Goal: Task Accomplishment & Management: Use online tool/utility

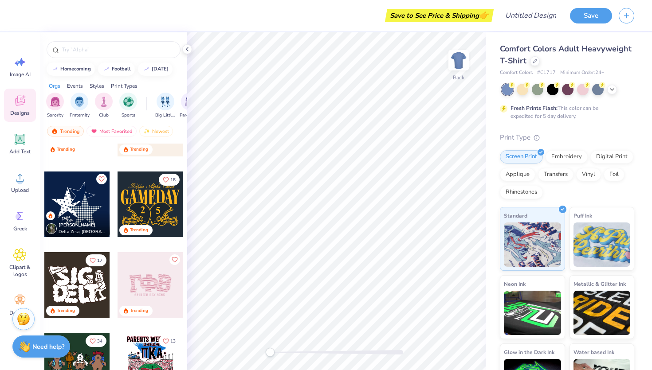
scroll to position [502, 0]
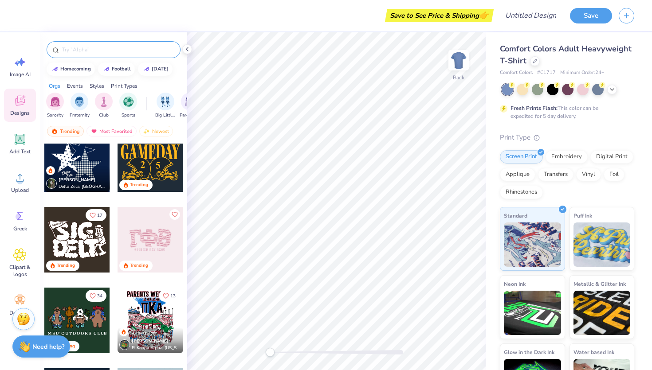
click at [91, 49] on input "text" at bounding box center [118, 49] width 114 height 9
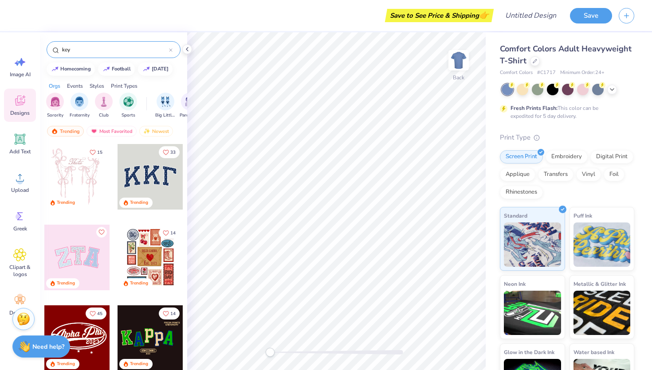
type input "key"
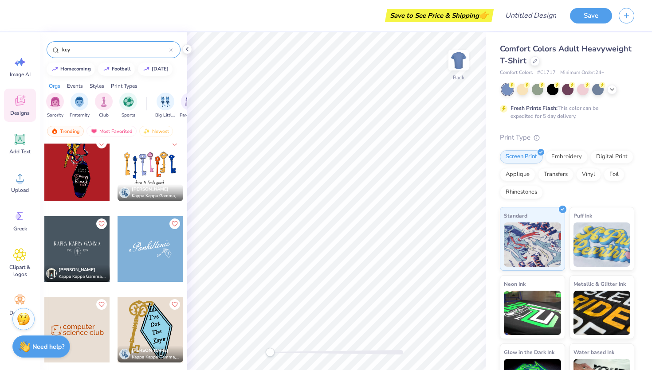
scroll to position [96, 0]
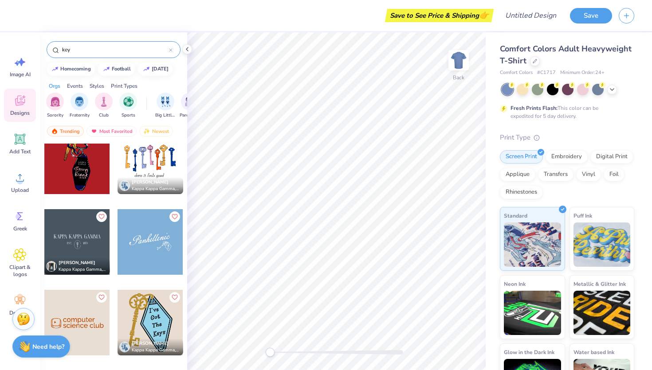
click at [162, 165] on div at bounding box center [151, 162] width 66 height 66
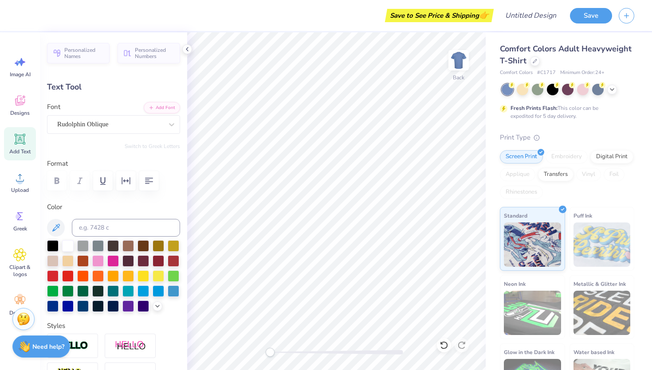
type textarea "k"
type textarea "Key Club"
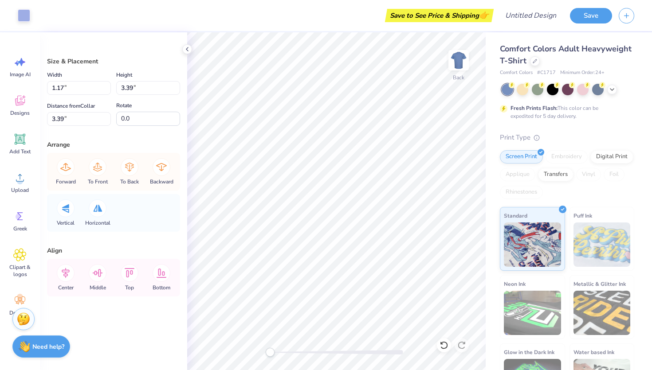
type input "0.84"
type input "3.60"
type input "3.15"
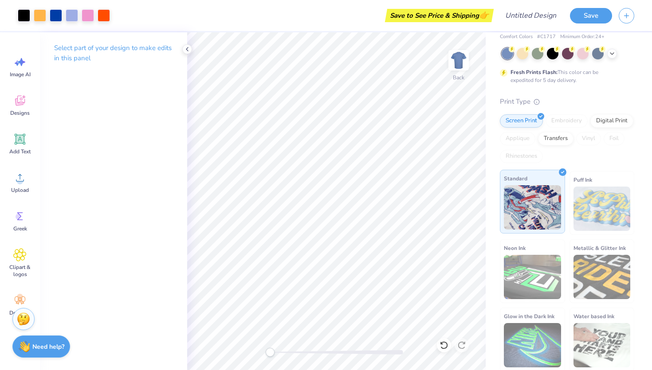
scroll to position [37, 0]
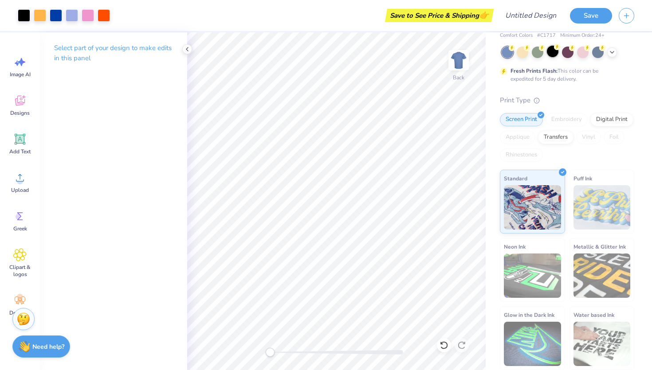
click at [549, 51] on div at bounding box center [553, 52] width 12 height 12
click at [597, 53] on div at bounding box center [598, 52] width 12 height 12
click at [612, 50] on icon at bounding box center [611, 51] width 7 height 7
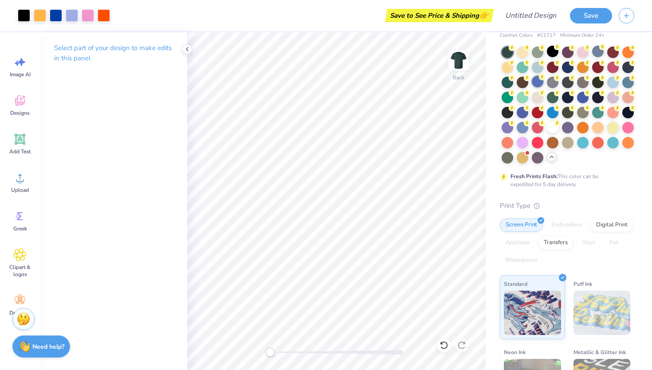
click at [534, 79] on div at bounding box center [538, 82] width 12 height 12
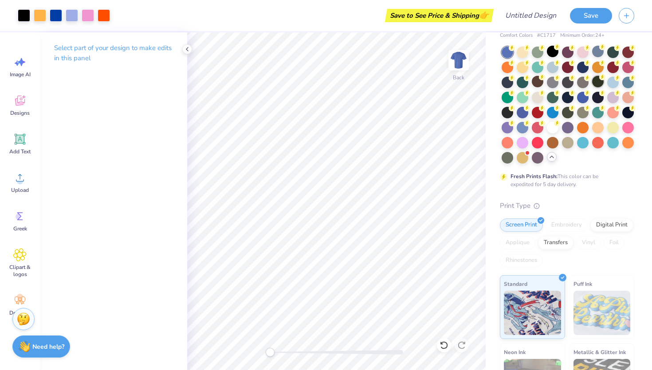
click at [570, 80] on icon at bounding box center [572, 78] width 6 height 6
click at [609, 81] on div at bounding box center [613, 82] width 12 height 12
click at [601, 102] on div at bounding box center [598, 97] width 12 height 12
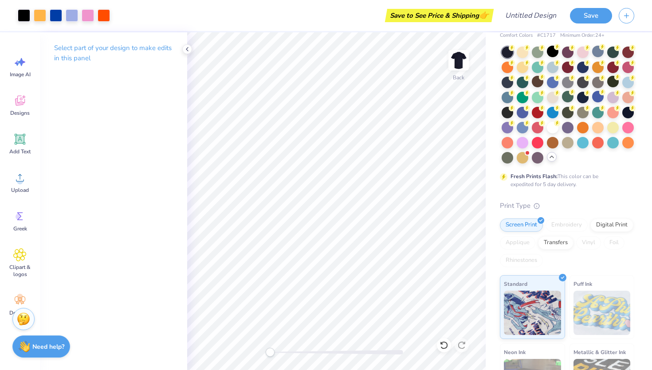
click at [562, 102] on div at bounding box center [568, 97] width 12 height 12
click at [524, 105] on icon at bounding box center [527, 107] width 6 height 6
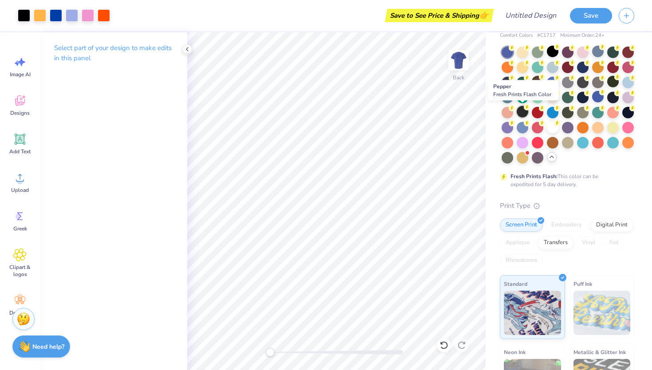
click at [527, 115] on div at bounding box center [523, 112] width 12 height 12
click at [626, 113] on div at bounding box center [628, 112] width 12 height 12
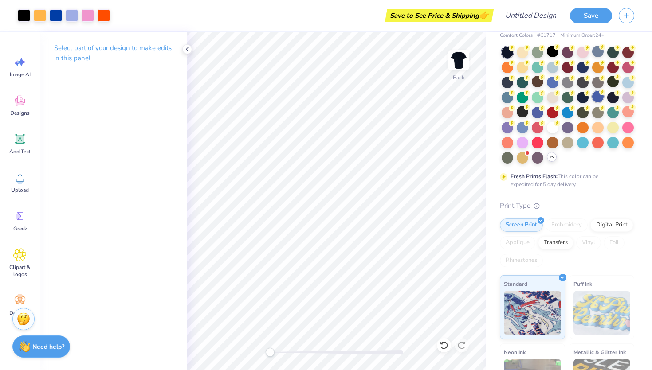
click at [603, 95] on div at bounding box center [598, 97] width 12 height 12
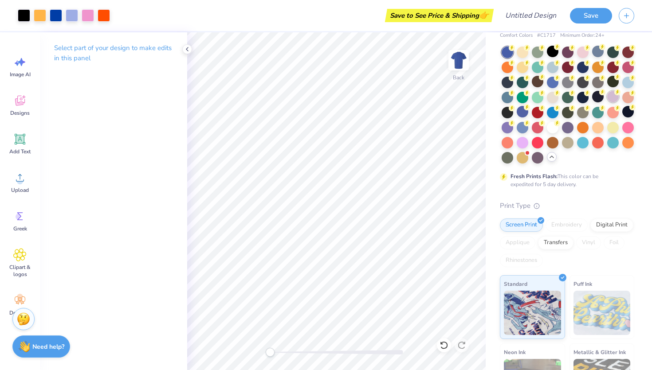
click at [611, 93] on div at bounding box center [613, 97] width 12 height 12
click at [615, 97] on div at bounding box center [613, 97] width 12 height 12
click at [628, 113] on div at bounding box center [628, 112] width 12 height 12
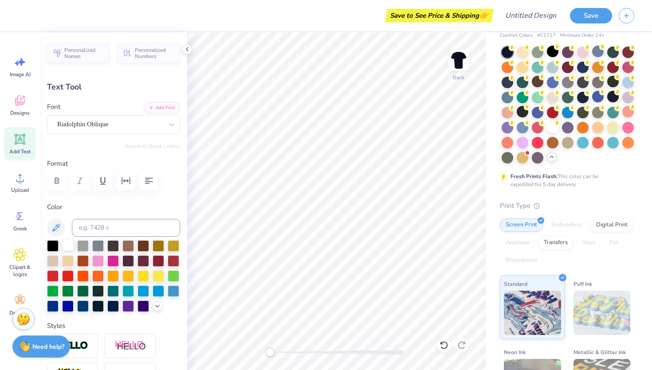
click at [66, 249] on div at bounding box center [68, 245] width 12 height 12
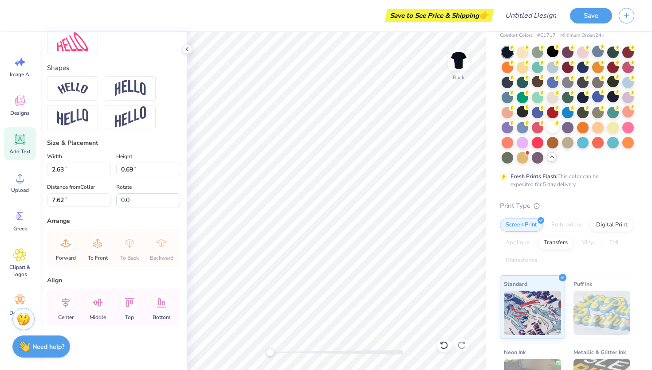
scroll to position [0, 0]
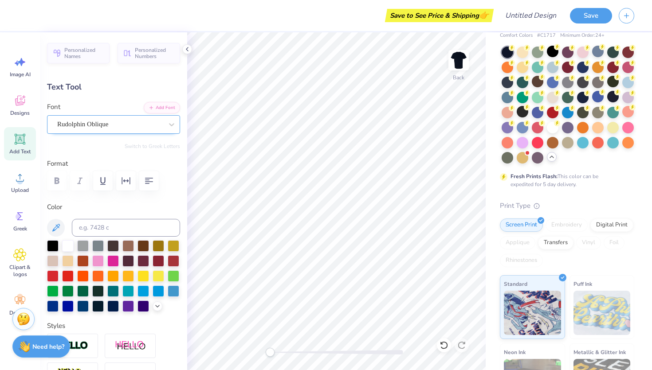
click at [84, 127] on div "Rudolphin Oblique" at bounding box center [109, 125] width 107 height 14
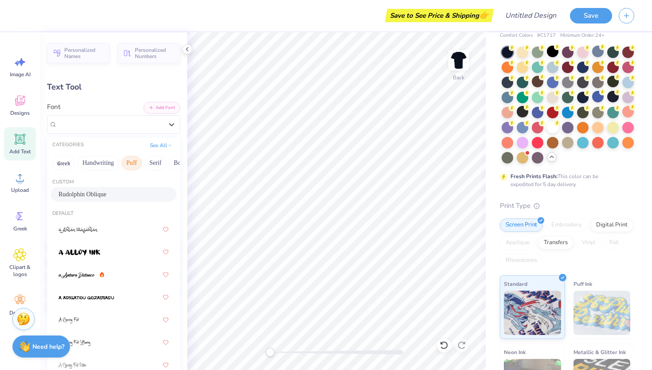
click at [133, 162] on button "Puff" at bounding box center [132, 163] width 20 height 14
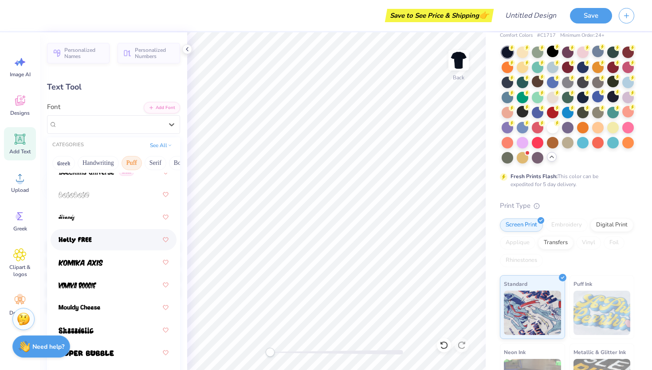
scroll to position [12, 0]
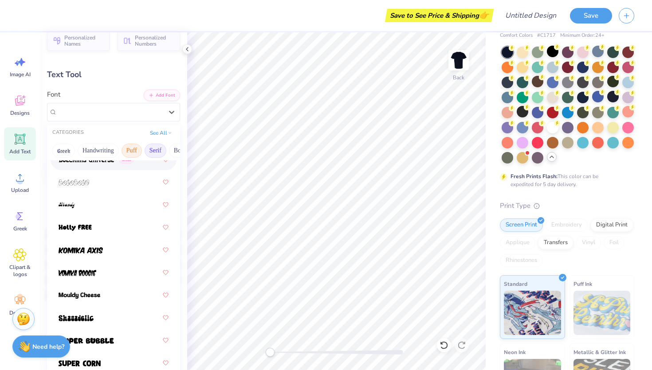
click at [150, 149] on button "Serif" at bounding box center [156, 151] width 22 height 14
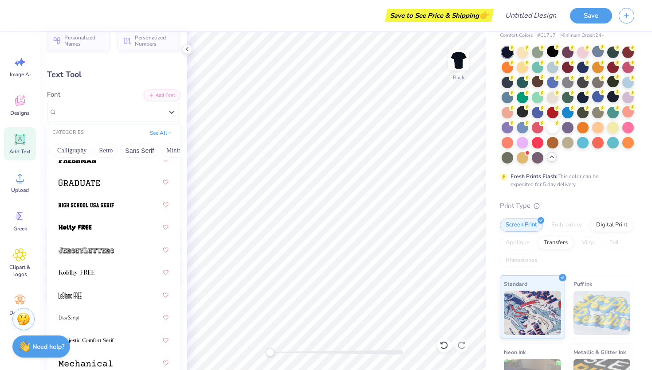
scroll to position [0, 191]
click at [123, 152] on button "Minimal" at bounding box center [126, 151] width 31 height 14
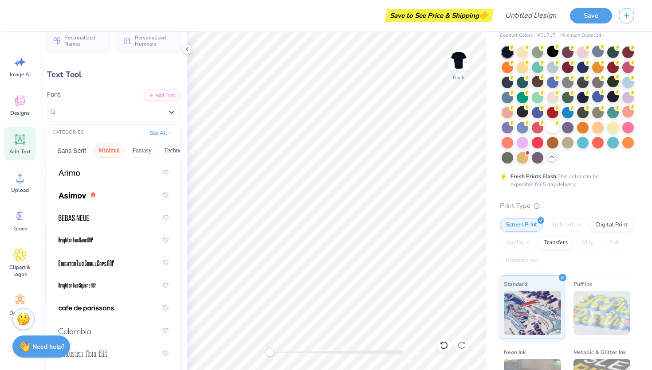
scroll to position [0, 0]
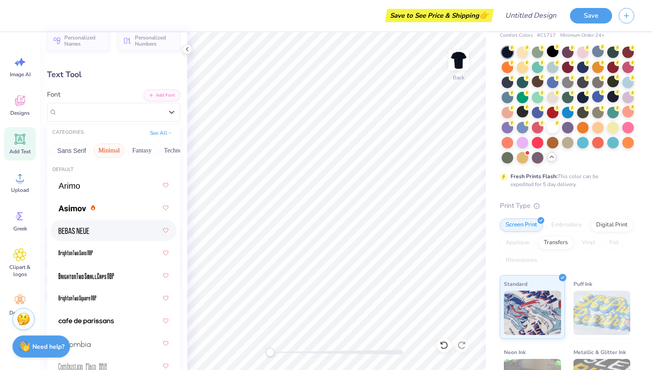
click at [87, 235] on span at bounding box center [74, 230] width 31 height 9
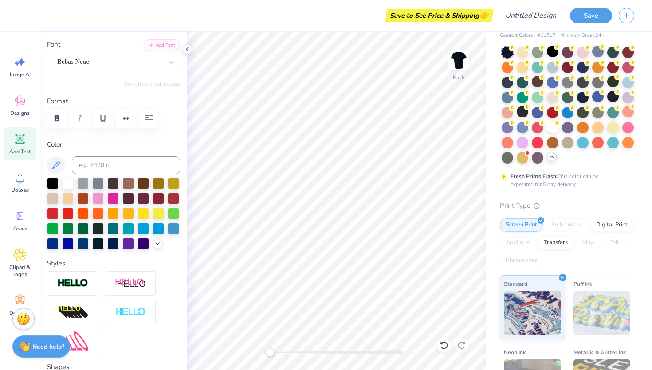
scroll to position [34, 0]
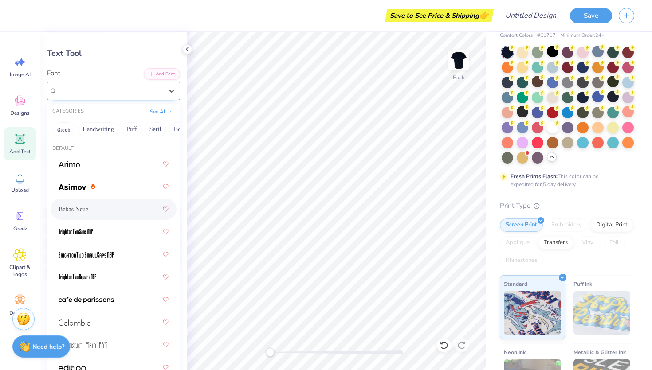
click at [110, 94] on div "Bebas Neue" at bounding box center [109, 91] width 107 height 14
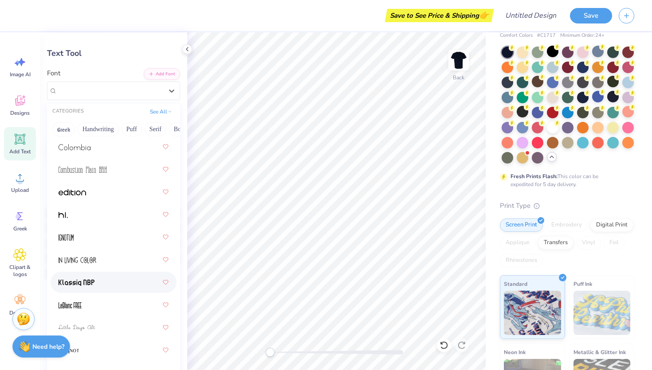
scroll to position [180, 0]
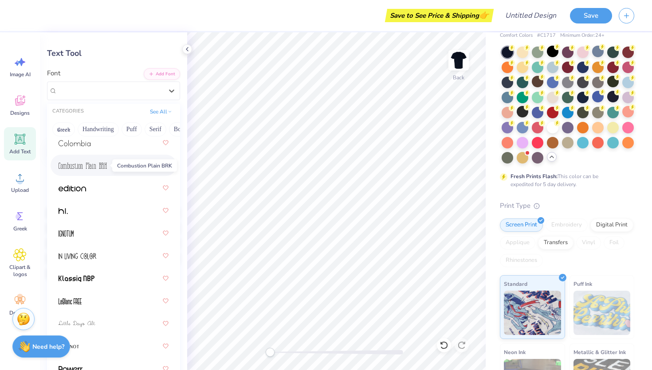
click at [95, 168] on img at bounding box center [83, 166] width 48 height 6
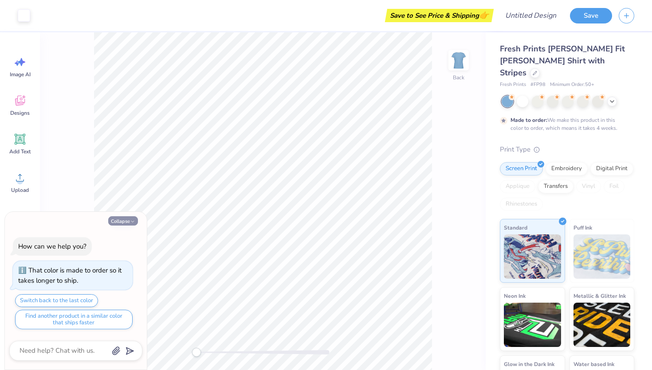
click at [121, 222] on button "Collapse" at bounding box center [123, 220] width 30 height 9
type textarea "x"
